Goal: Information Seeking & Learning: Check status

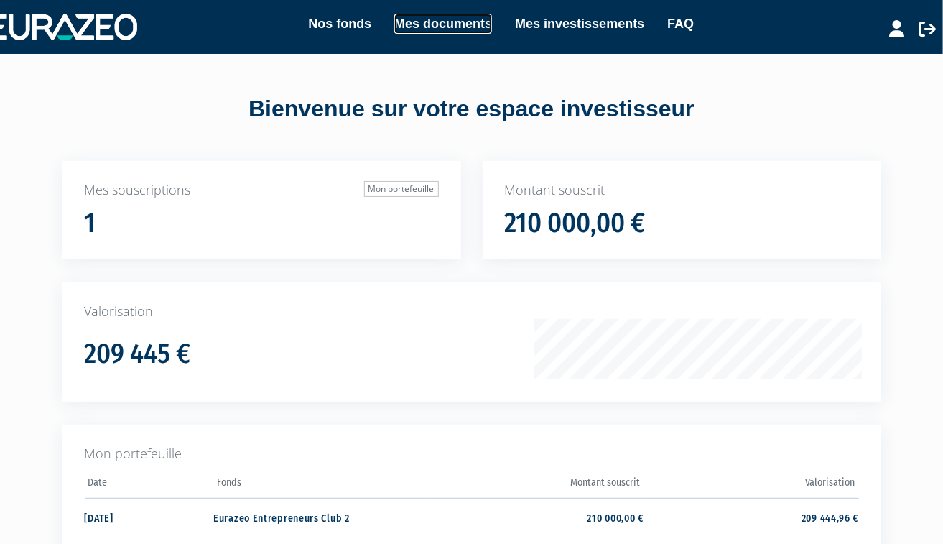
click at [460, 23] on link "Mes documents" at bounding box center [443, 24] width 98 height 20
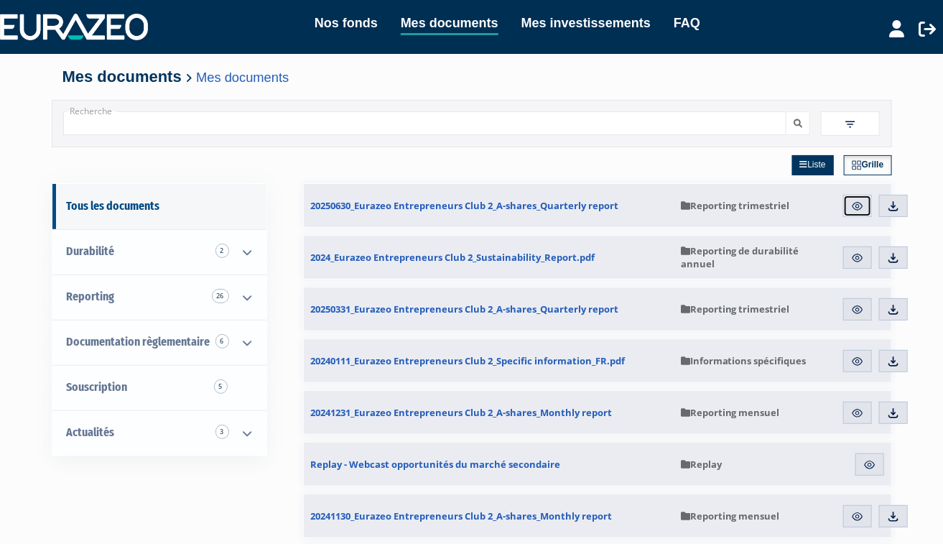
click at [861, 205] on img at bounding box center [857, 206] width 13 height 13
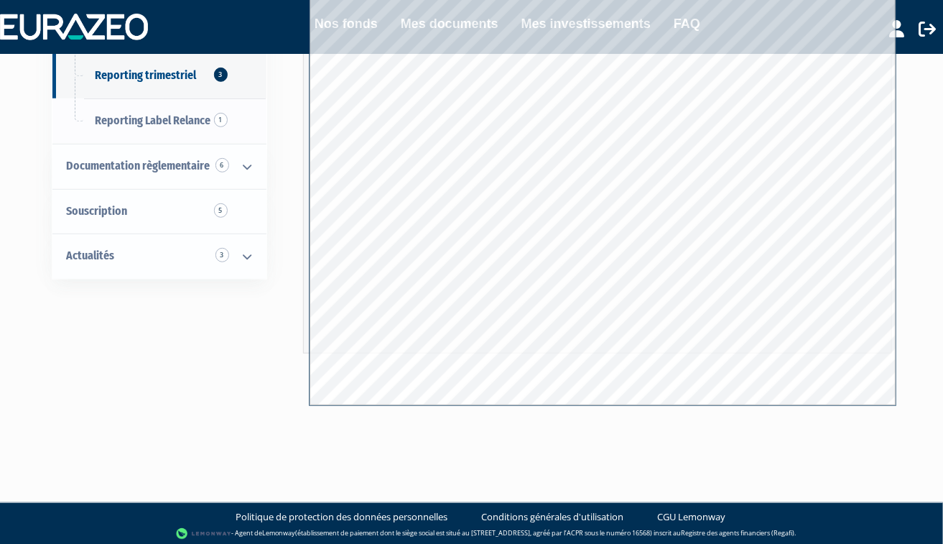
scroll to position [233, 0]
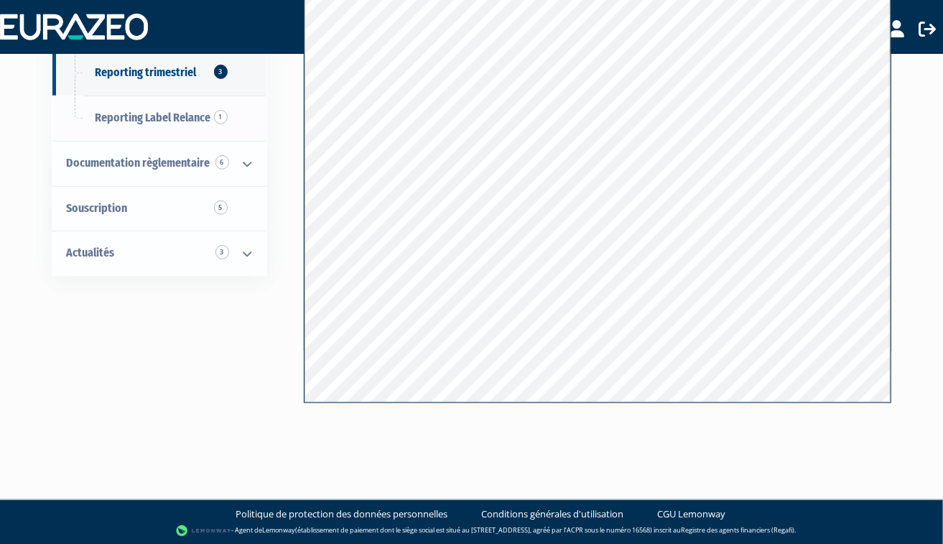
click at [280, 354] on div "Tous les documents Durabilité 2 Informations spécifiques 1 Reporting de durabil…" at bounding box center [471, 137] width 819 height 537
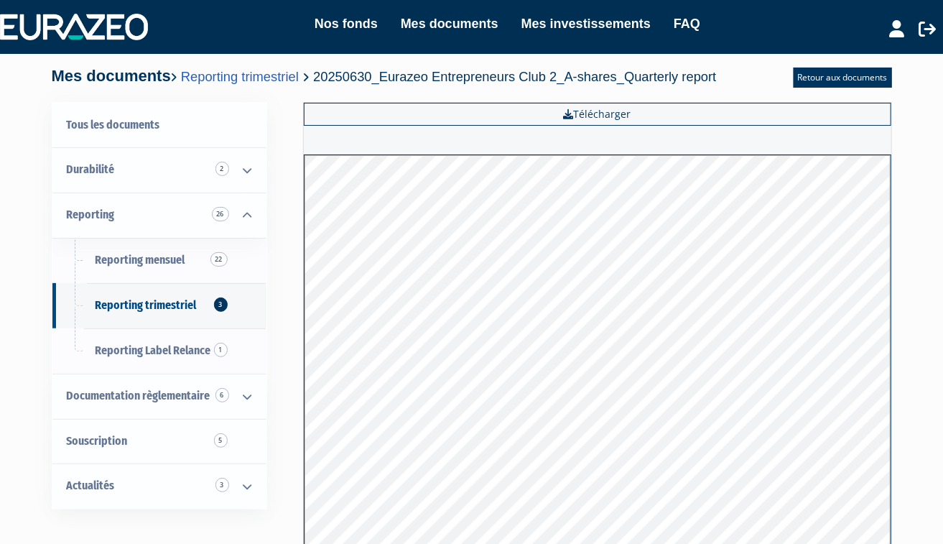
scroll to position [0, 0]
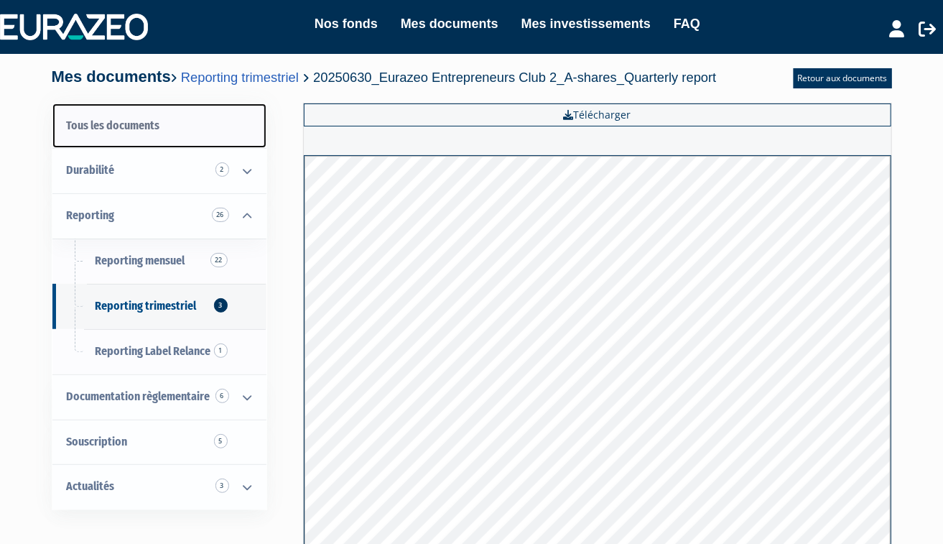
click at [123, 124] on link "Tous les documents" at bounding box center [159, 125] width 214 height 45
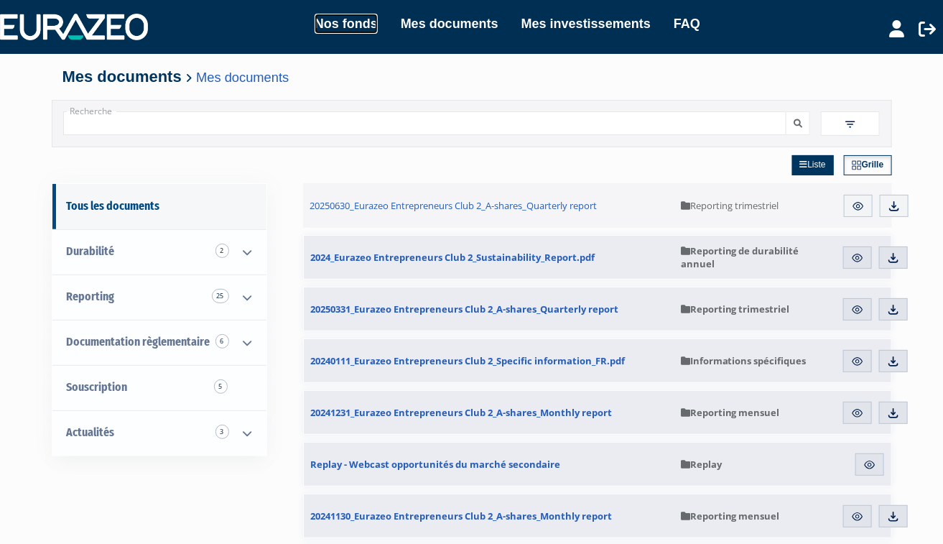
click at [356, 24] on link "Nos fonds" at bounding box center [346, 24] width 63 height 20
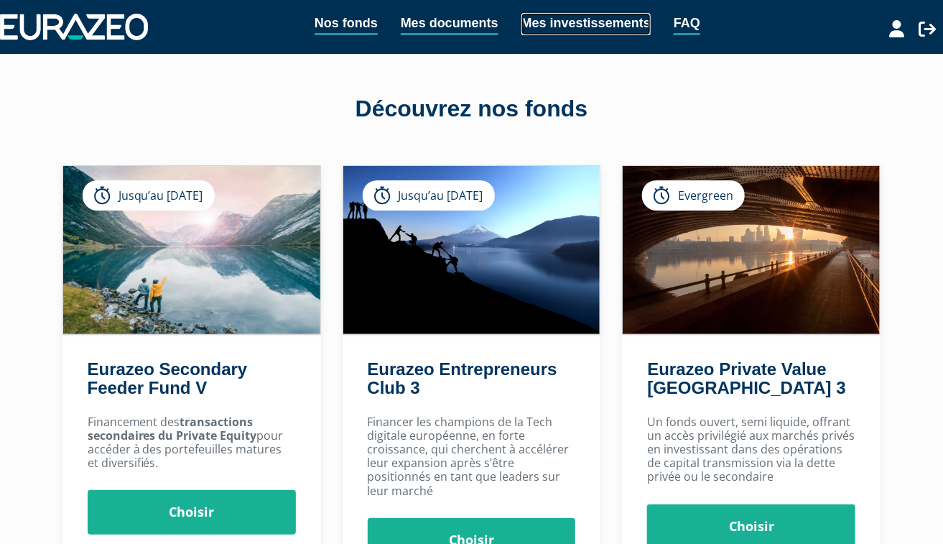
click at [591, 24] on link "Mes investissements" at bounding box center [585, 24] width 129 height 22
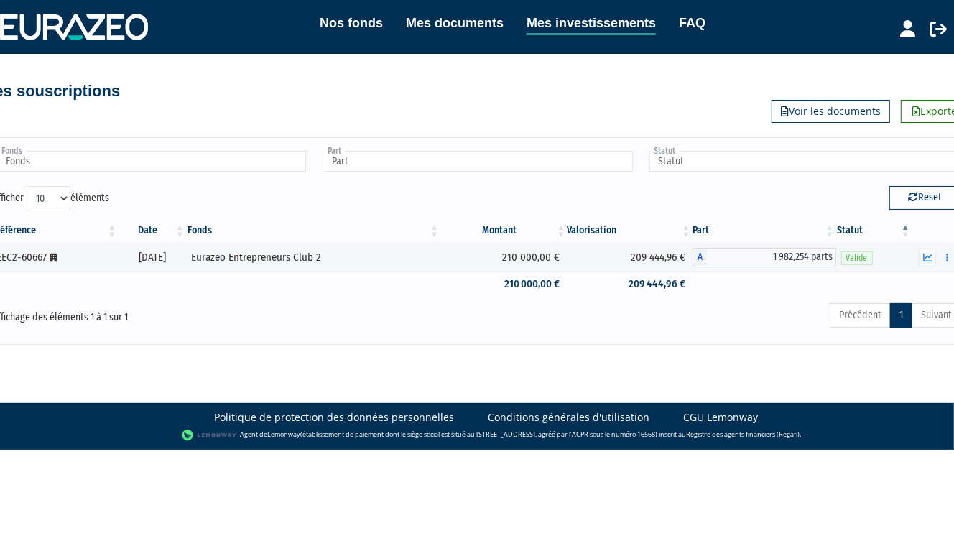
click at [273, 329] on div "Affichage des éléments 1 à 1 sur 1 Précédent 1 Suivant" at bounding box center [477, 318] width 990 height 32
click at [937, 25] on icon at bounding box center [937, 28] width 17 height 17
